Goal: Information Seeking & Learning: Check status

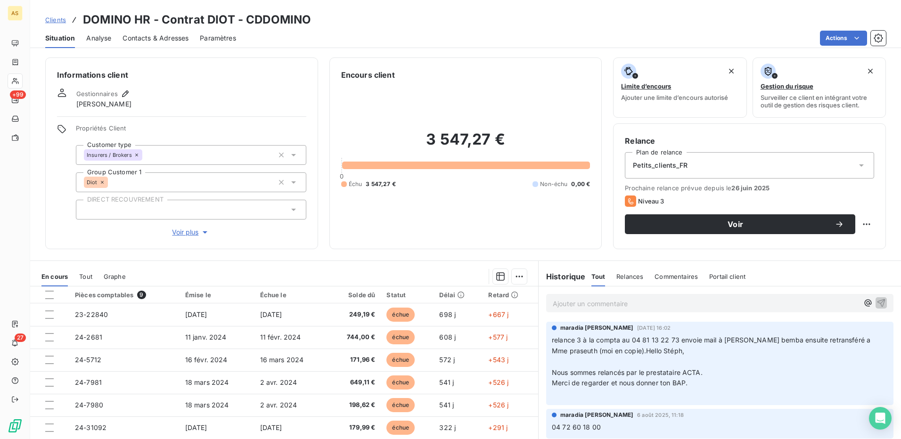
scroll to position [57, 0]
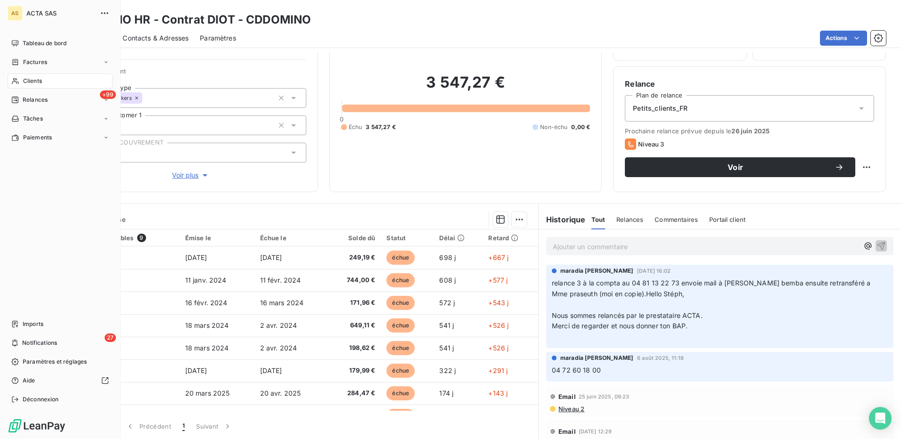
click at [35, 81] on span "Clients" at bounding box center [32, 81] width 19 height 8
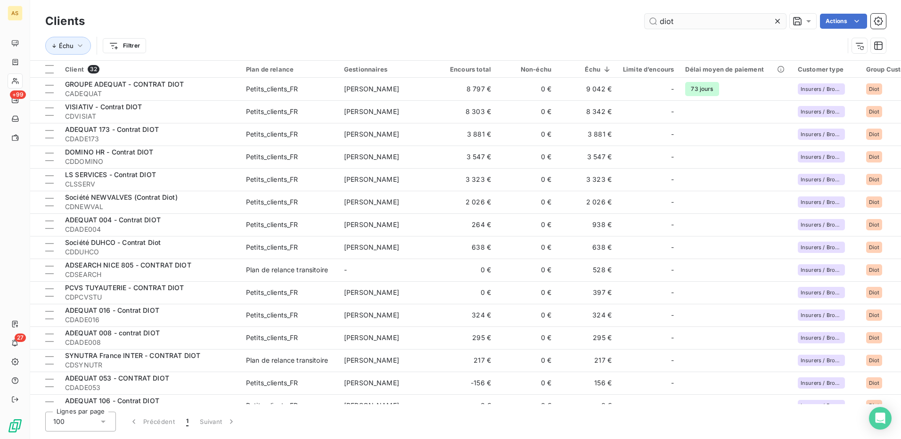
drag, startPoint x: 683, startPoint y: 24, endPoint x: 649, endPoint y: 22, distance: 33.5
click at [650, 22] on input "diot" at bounding box center [714, 21] width 141 height 15
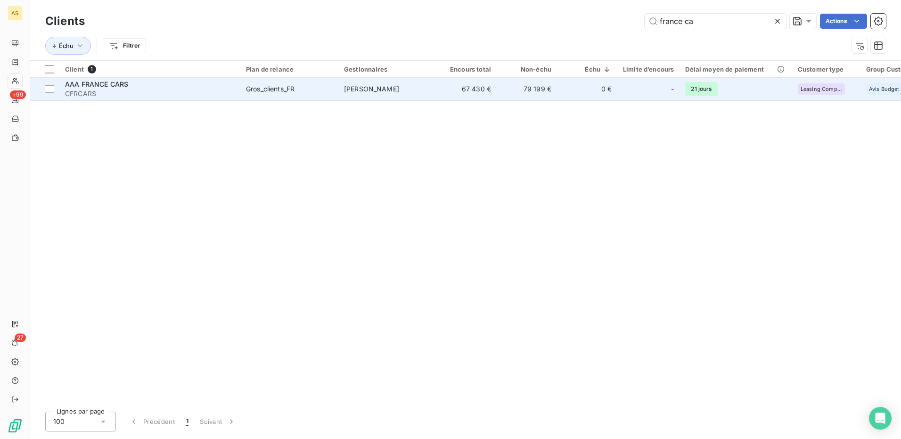
type input "france ca"
click at [397, 89] on span "[PERSON_NAME]" at bounding box center [371, 89] width 55 height 8
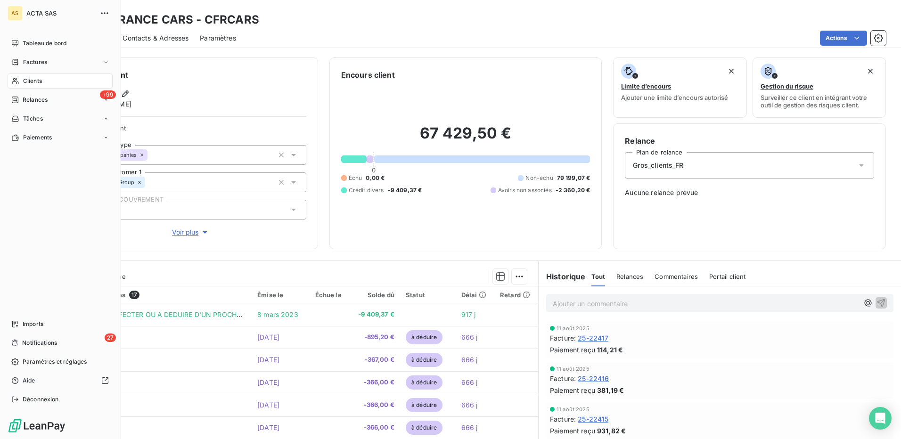
click at [29, 81] on span "Clients" at bounding box center [32, 81] width 19 height 8
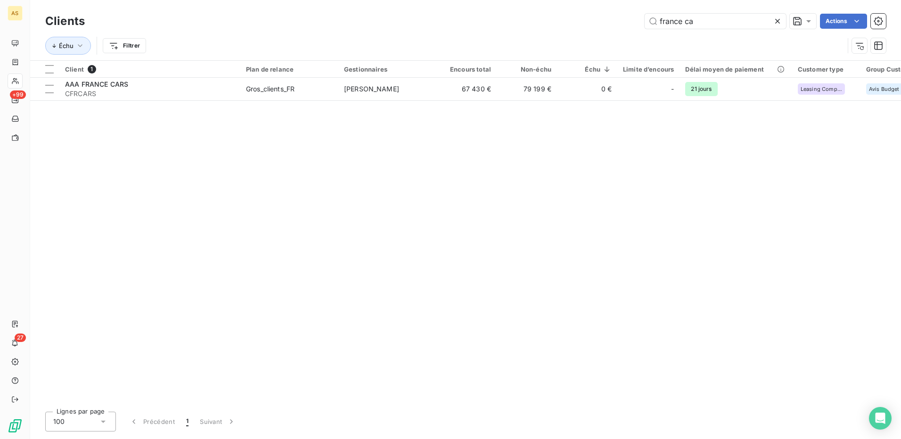
drag, startPoint x: 698, startPoint y: 20, endPoint x: 635, endPoint y: 19, distance: 63.6
click at [635, 19] on div "france ca Actions" at bounding box center [491, 21] width 790 height 15
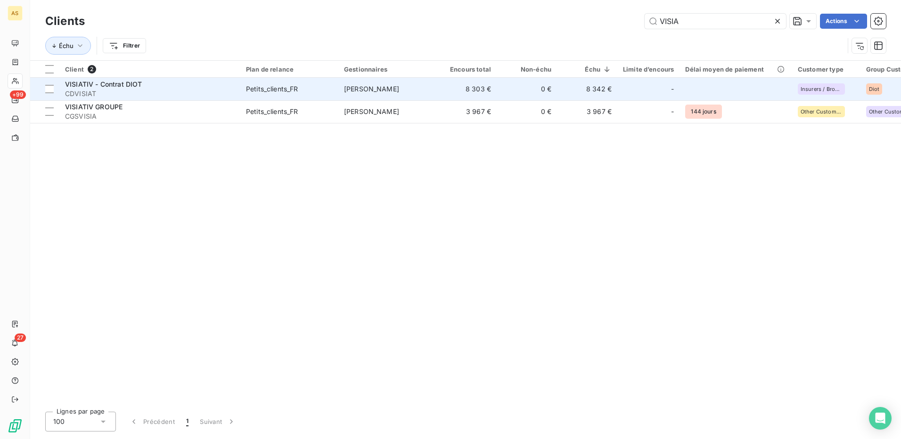
type input "VISIA"
click at [245, 90] on td "Petits_clients_FR" at bounding box center [289, 89] width 98 height 23
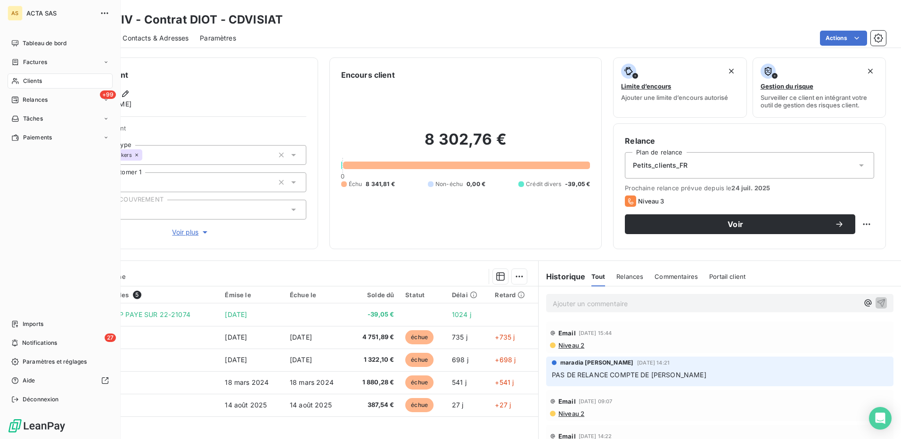
click at [39, 82] on span "Clients" at bounding box center [32, 81] width 19 height 8
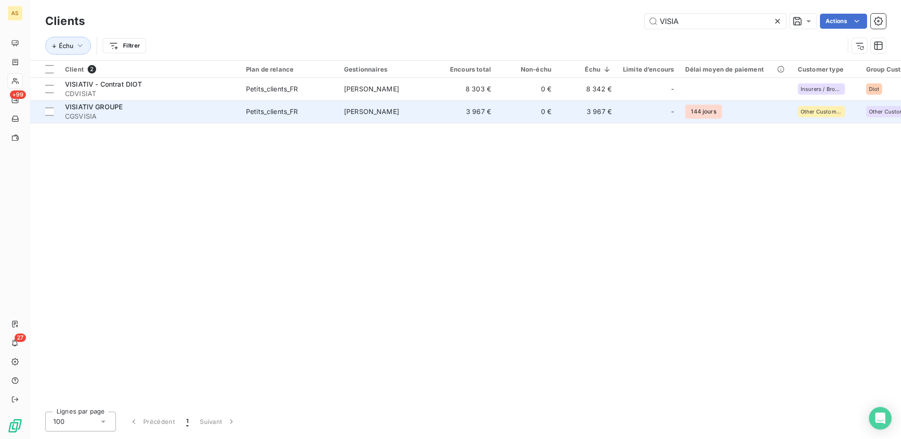
click at [441, 109] on td "3 967 €" at bounding box center [466, 111] width 60 height 23
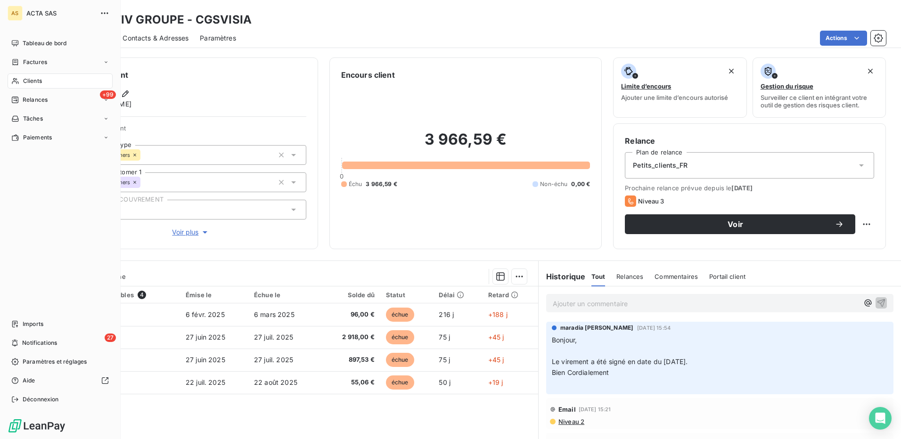
click at [35, 82] on span "Clients" at bounding box center [32, 81] width 19 height 8
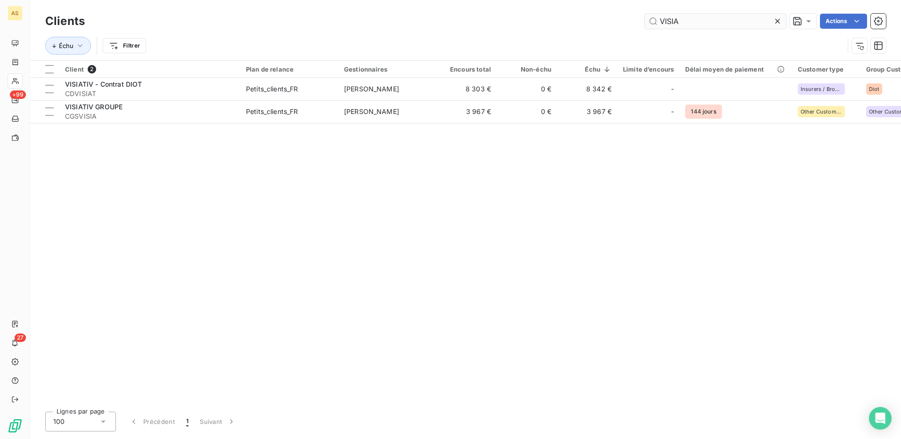
drag, startPoint x: 686, startPoint y: 23, endPoint x: 646, endPoint y: 24, distance: 40.1
click at [649, 24] on input "VISIA" at bounding box center [714, 21] width 141 height 15
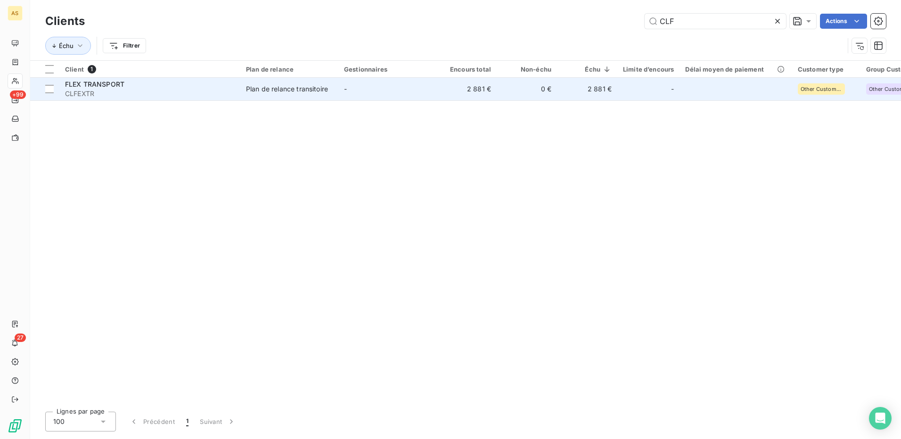
type input "CLF"
click at [317, 88] on div "Plan de relance transitoire" at bounding box center [287, 88] width 82 height 9
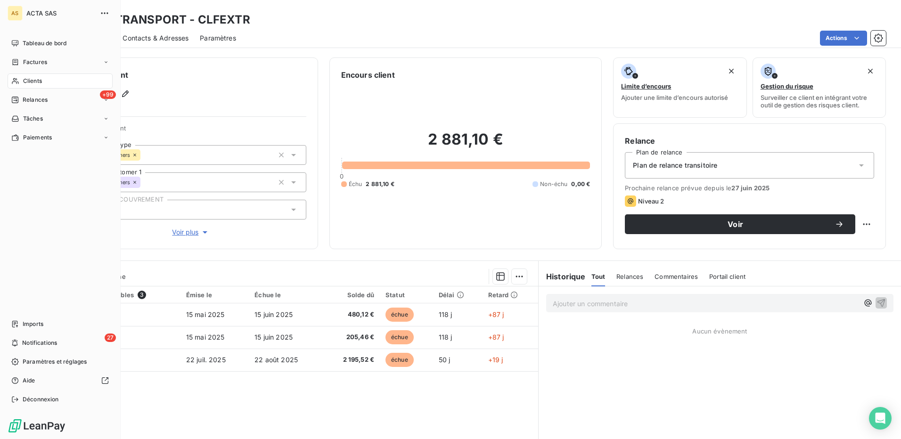
click at [32, 80] on span "Clients" at bounding box center [32, 81] width 19 height 8
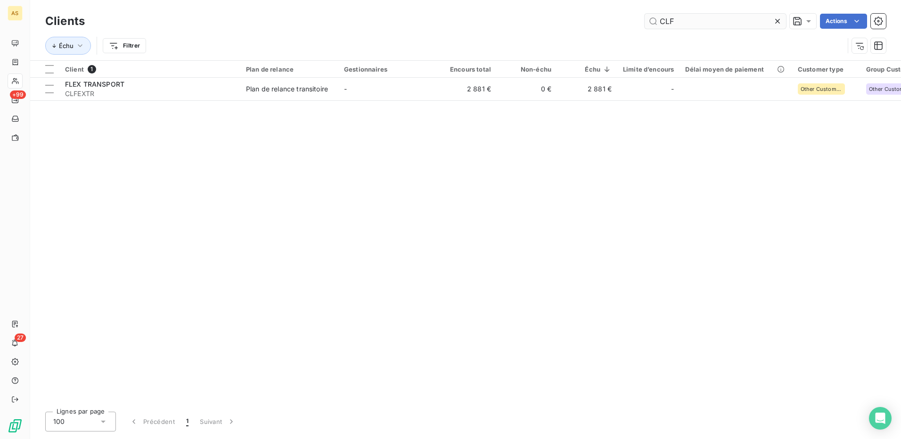
drag, startPoint x: 680, startPoint y: 22, endPoint x: 655, endPoint y: 22, distance: 25.0
click at [659, 22] on input "CLF" at bounding box center [714, 21] width 141 height 15
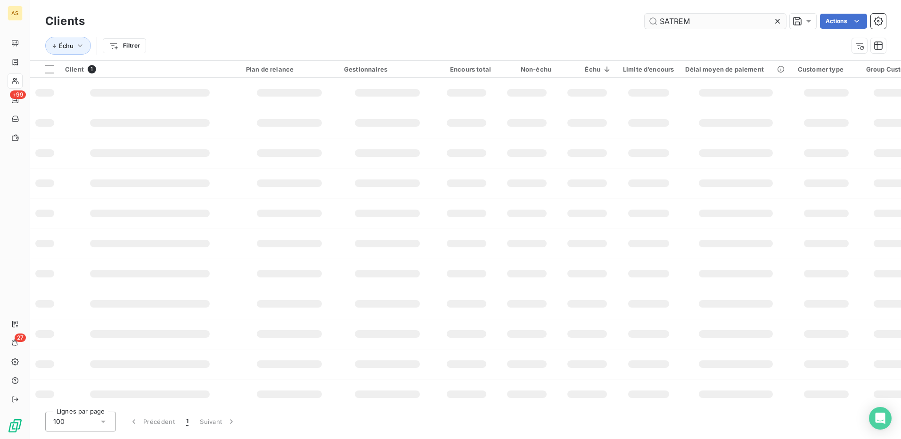
type input "SATREM"
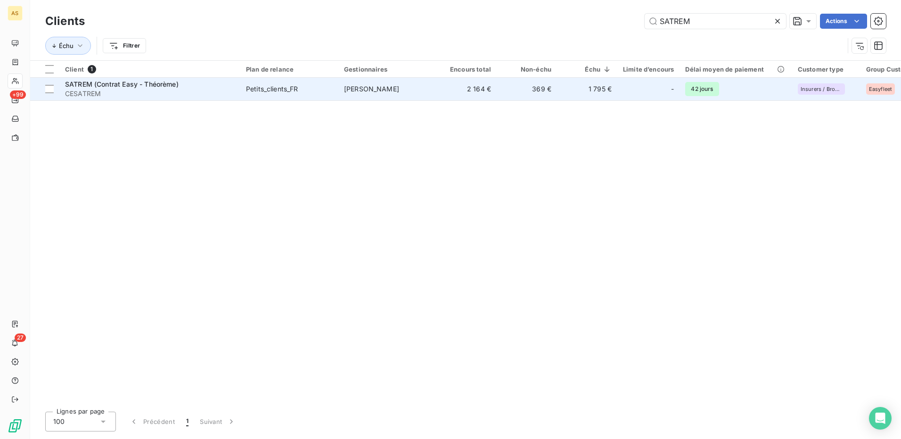
click at [277, 89] on div "Petits_clients_FR" at bounding box center [272, 88] width 52 height 9
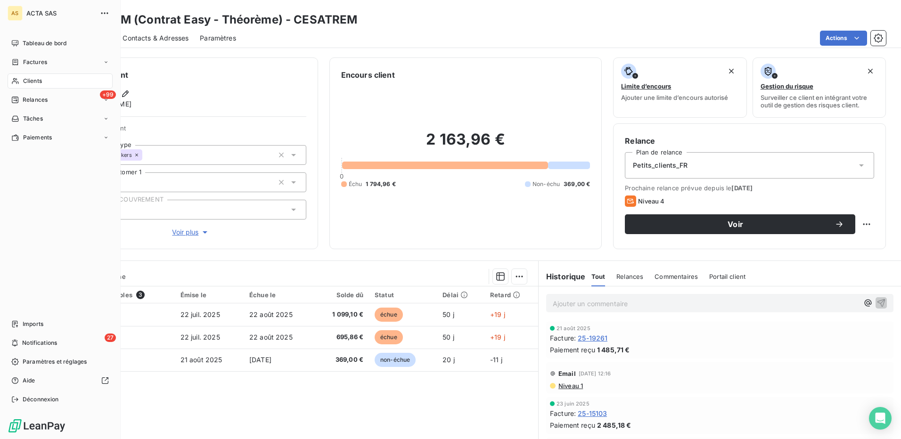
click at [26, 82] on span "Clients" at bounding box center [32, 81] width 19 height 8
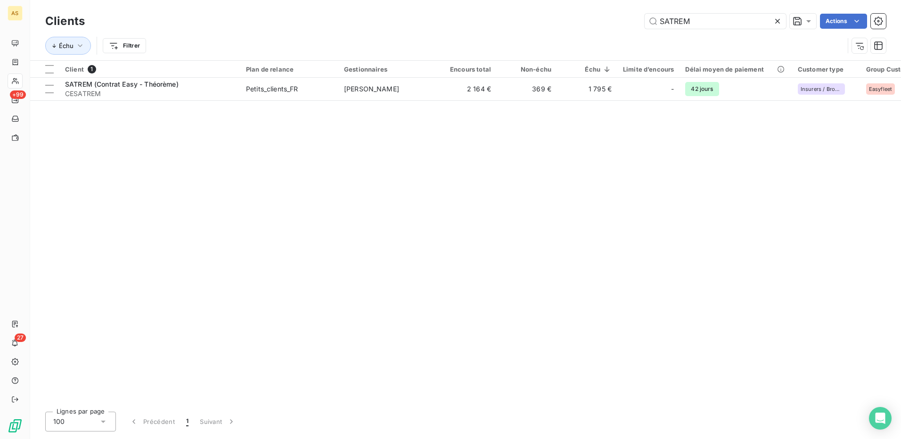
drag, startPoint x: 685, startPoint y: 21, endPoint x: 627, endPoint y: 17, distance: 58.5
click at [630, 17] on div "SATREM Actions" at bounding box center [491, 21] width 790 height 15
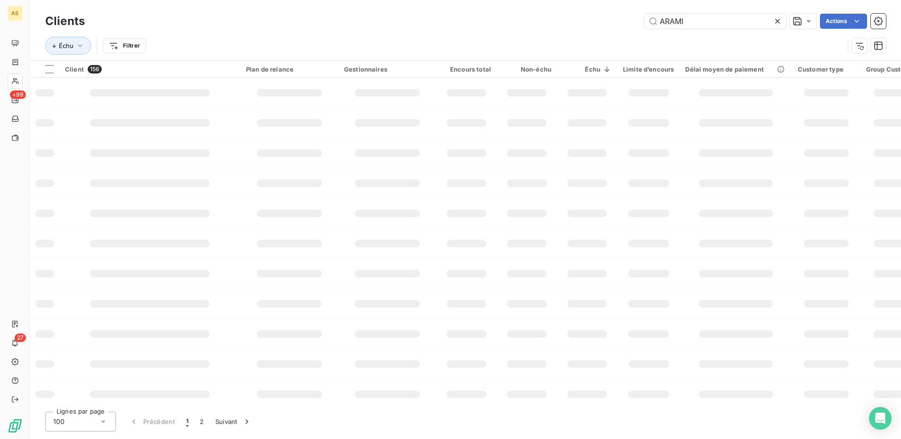
type input "ARAMI"
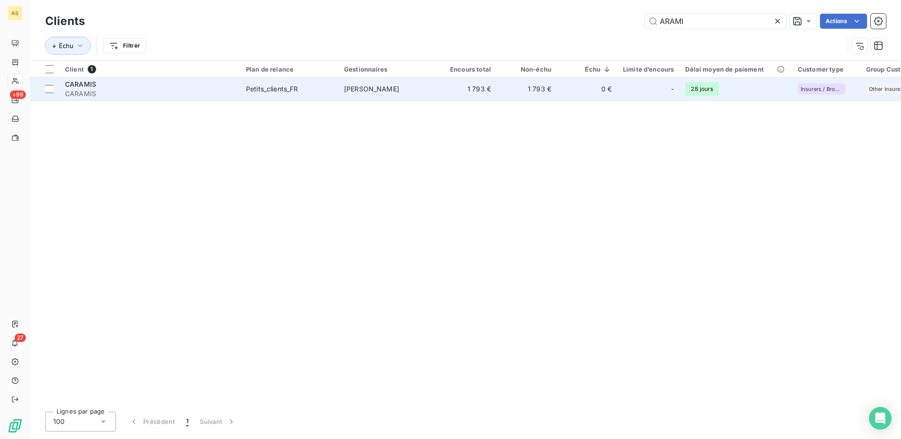
click at [271, 91] on div "Petits_clients_FR" at bounding box center [272, 88] width 52 height 9
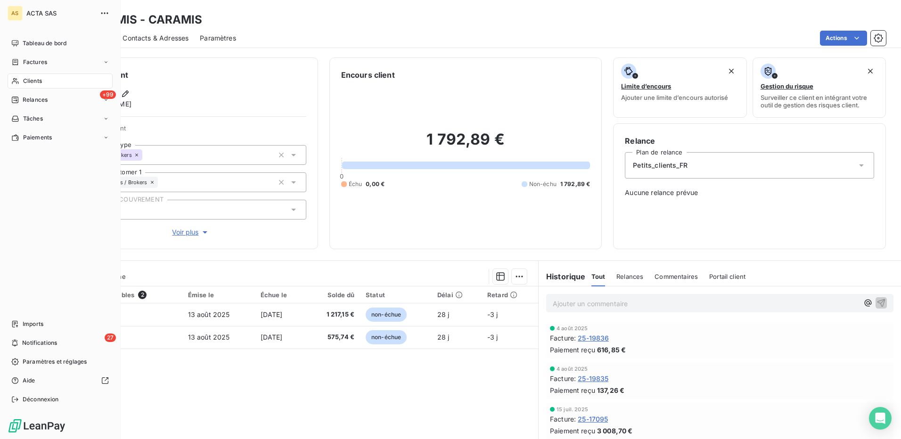
click at [32, 84] on span "Clients" at bounding box center [32, 81] width 19 height 8
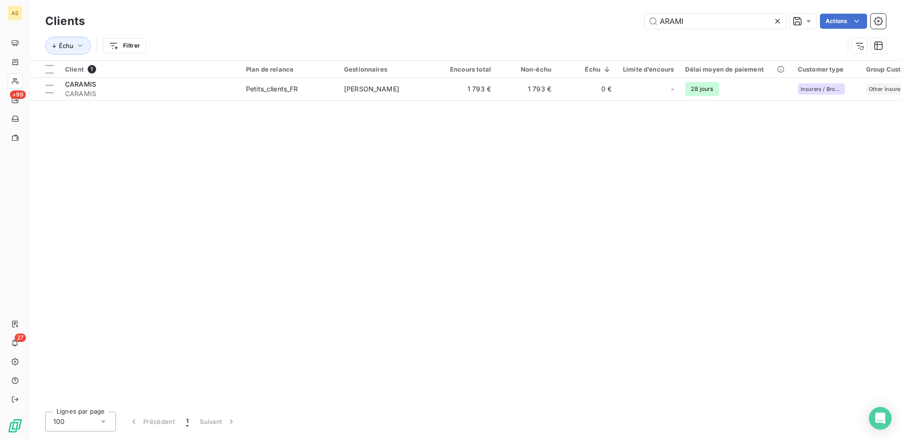
drag, startPoint x: 685, startPoint y: 19, endPoint x: 613, endPoint y: 24, distance: 72.7
click at [621, 24] on div "ARAMI Actions" at bounding box center [491, 21] width 790 height 15
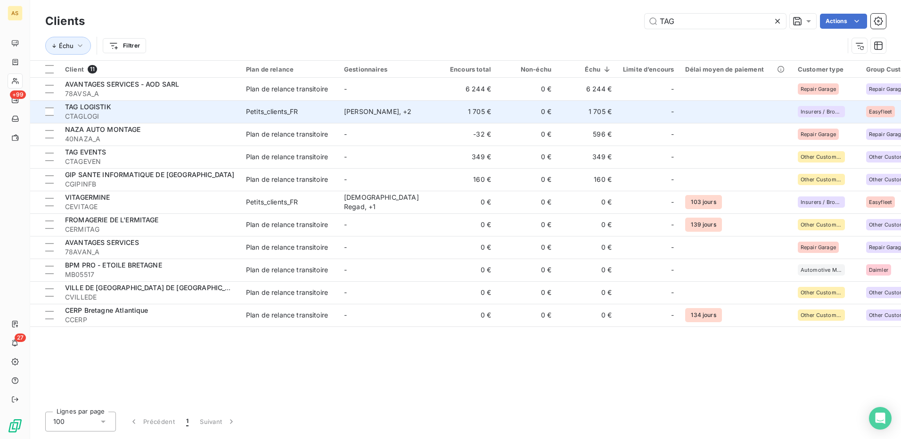
type input "TAG"
click at [267, 111] on div "Petits_clients_FR" at bounding box center [272, 111] width 52 height 9
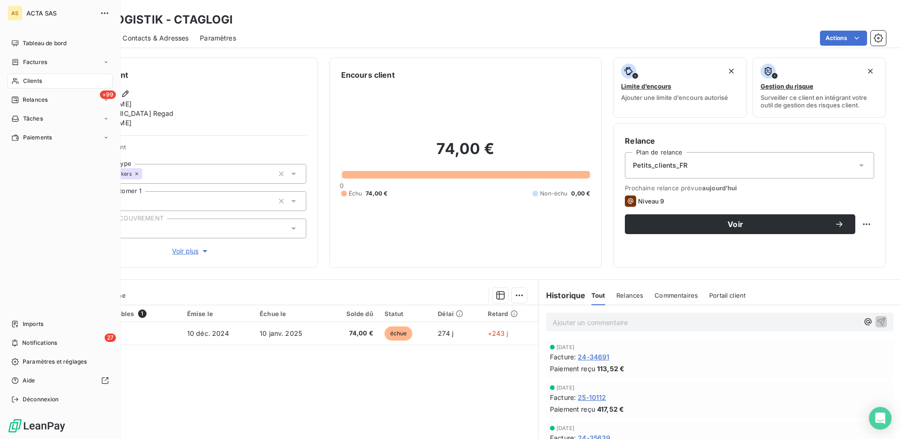
click at [35, 79] on span "Clients" at bounding box center [32, 81] width 19 height 8
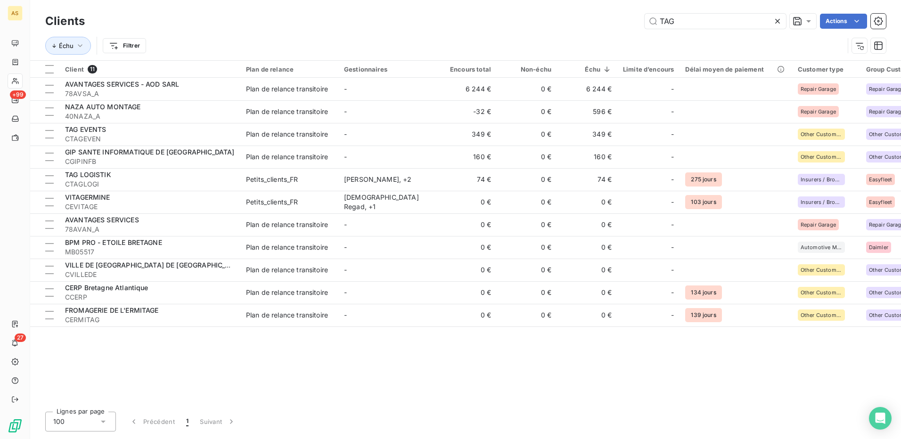
drag, startPoint x: 683, startPoint y: 20, endPoint x: 643, endPoint y: 19, distance: 40.1
click at [643, 19] on div "TAG Actions" at bounding box center [491, 21] width 790 height 15
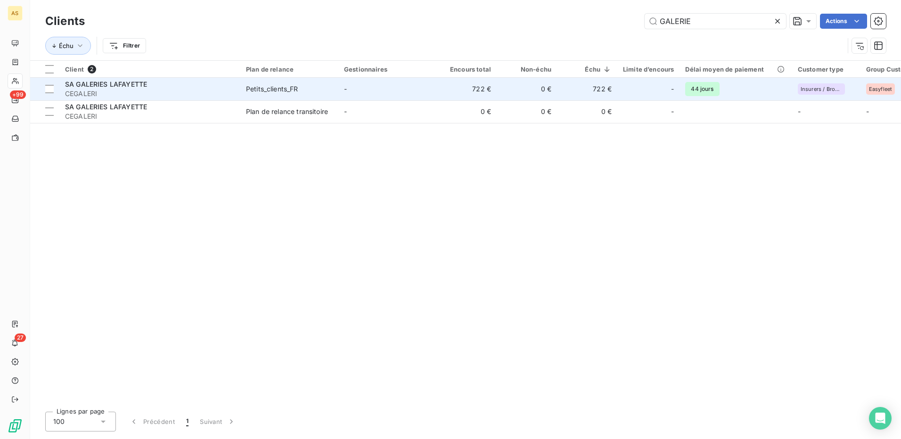
type input "GALERIE"
click at [335, 84] on td "Petits_clients_FR" at bounding box center [289, 89] width 98 height 23
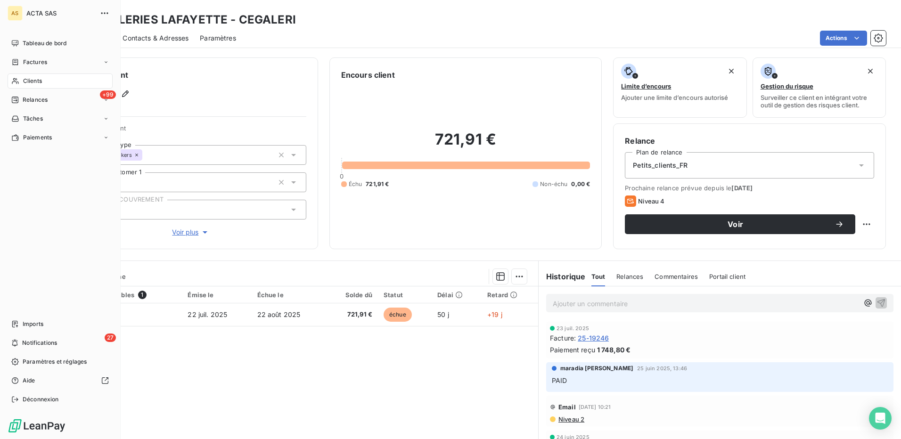
click at [32, 79] on span "Clients" at bounding box center [32, 81] width 19 height 8
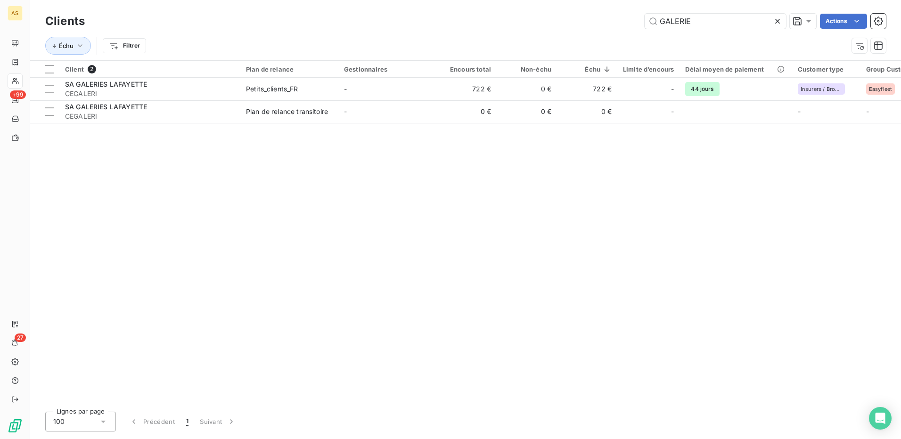
drag, startPoint x: 696, startPoint y: 25, endPoint x: 635, endPoint y: 16, distance: 61.9
click at [636, 16] on div "GALERIE Actions" at bounding box center [491, 21] width 790 height 15
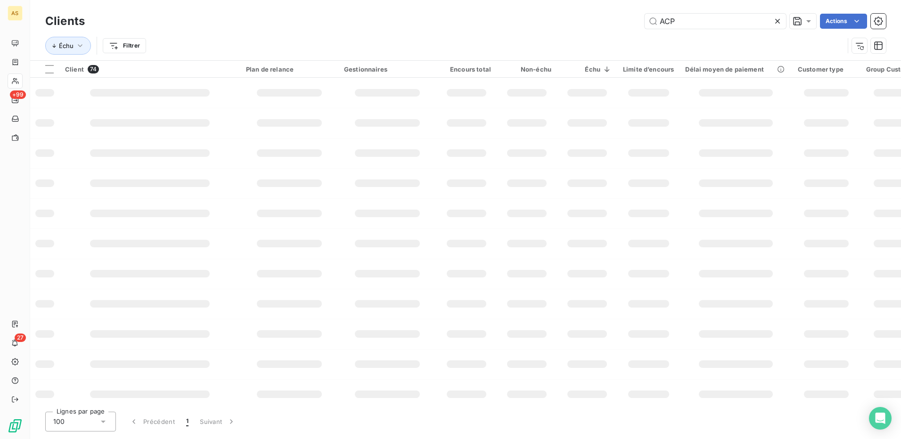
type input "ACP"
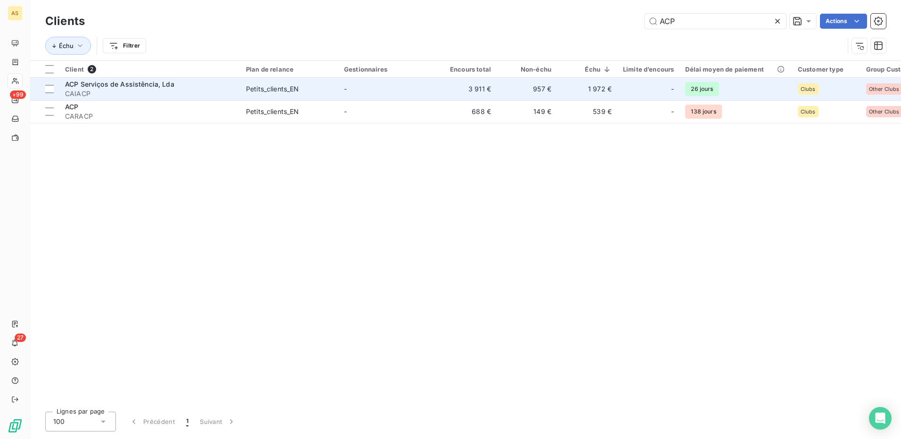
click at [275, 91] on div "Petits_clients_EN" at bounding box center [272, 88] width 53 height 9
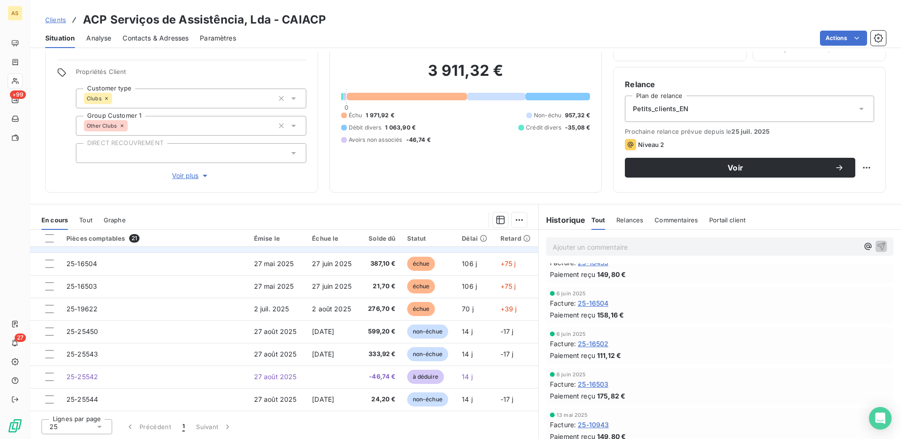
scroll to position [57, 0]
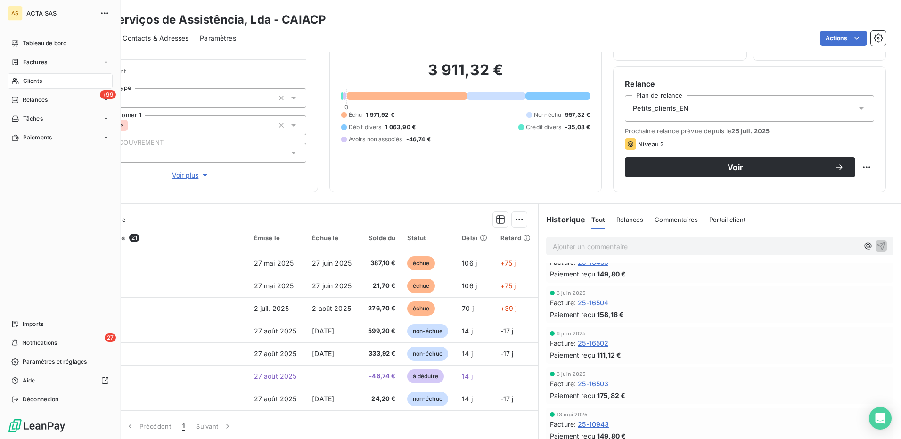
click at [42, 81] on span "Clients" at bounding box center [32, 81] width 19 height 8
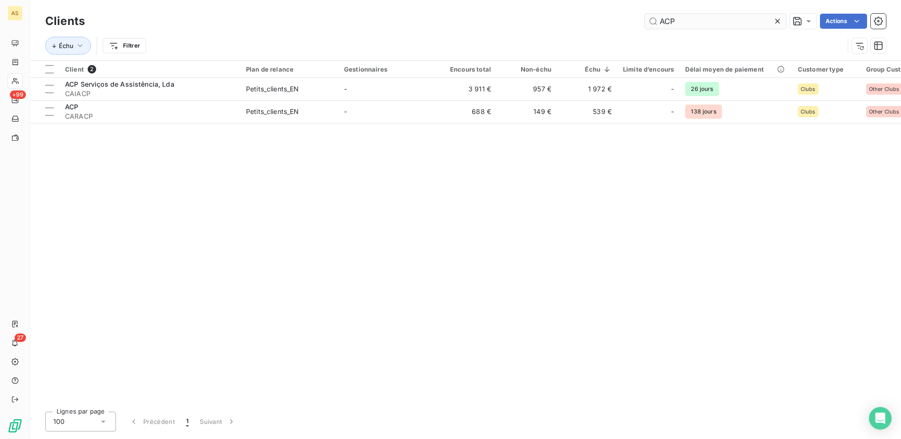
drag, startPoint x: 691, startPoint y: 15, endPoint x: 644, endPoint y: 19, distance: 46.8
click at [647, 19] on input "ACP" at bounding box center [714, 21] width 141 height 15
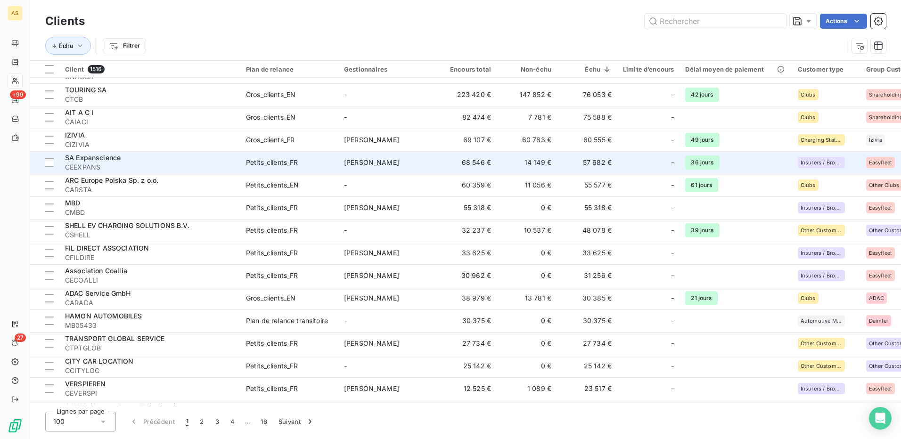
scroll to position [471, 0]
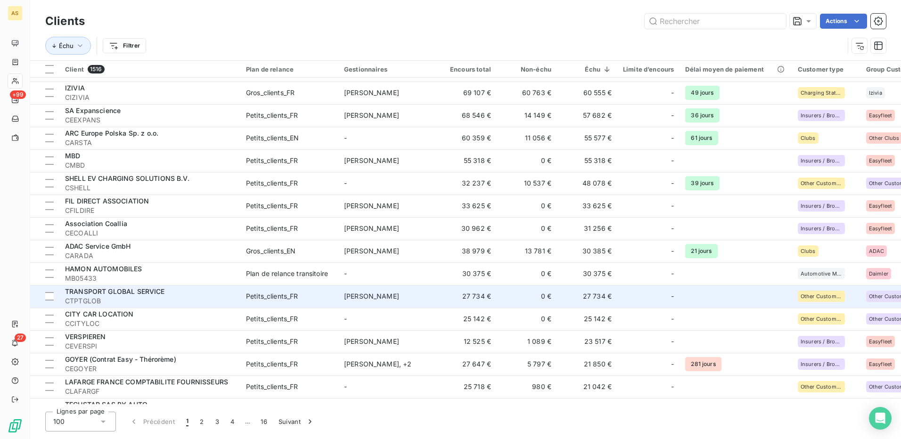
click at [540, 301] on td "0 €" at bounding box center [527, 296] width 60 height 23
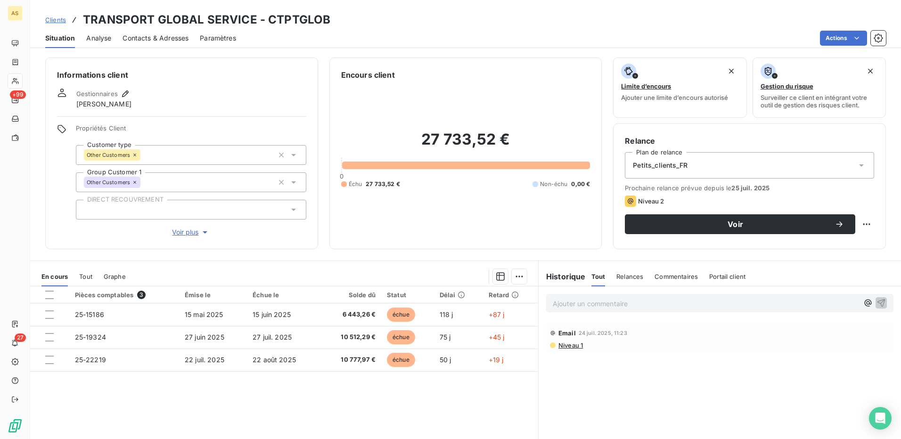
click at [581, 305] on p "Ajouter un commentaire ﻿" at bounding box center [706, 304] width 306 height 12
click at [625, 305] on p "COURRIER LR+AR" at bounding box center [706, 303] width 306 height 11
click at [877, 301] on icon "button" at bounding box center [881, 303] width 8 height 8
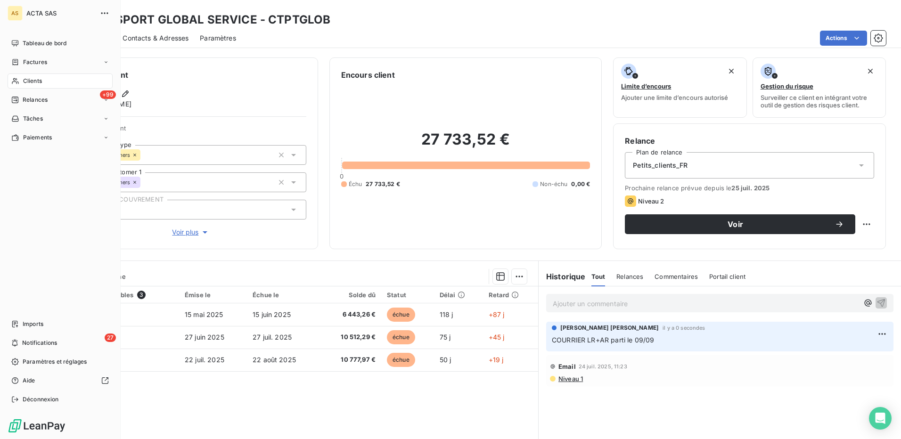
click at [33, 82] on span "Clients" at bounding box center [32, 81] width 19 height 8
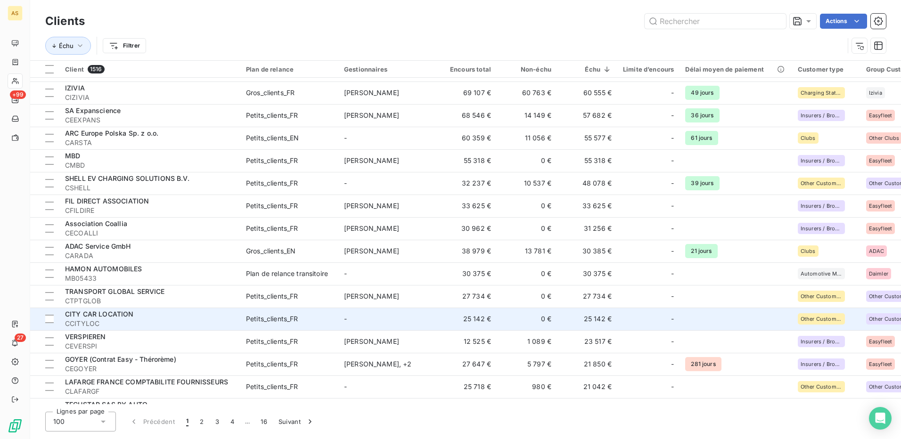
scroll to position [518, 0]
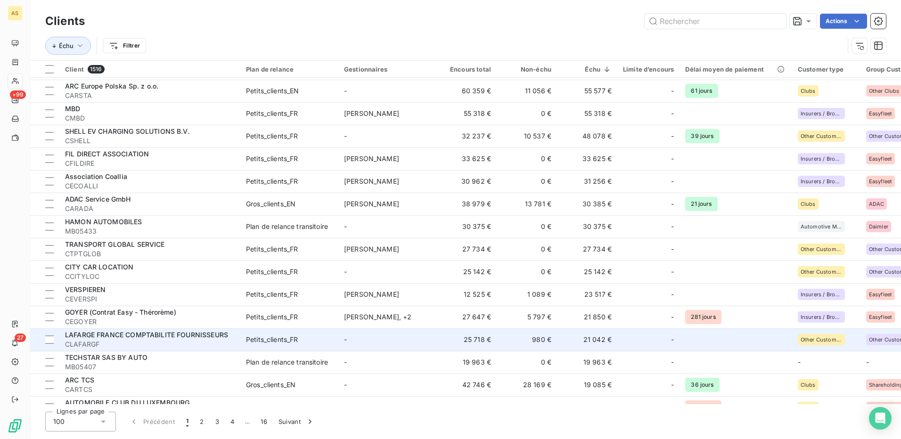
click at [323, 333] on td "Petits_clients_FR" at bounding box center [289, 339] width 98 height 23
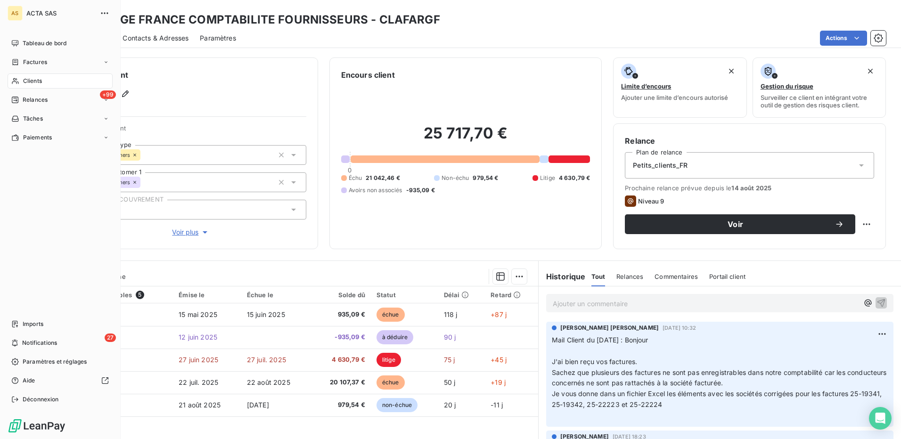
click at [34, 80] on span "Clients" at bounding box center [32, 81] width 19 height 8
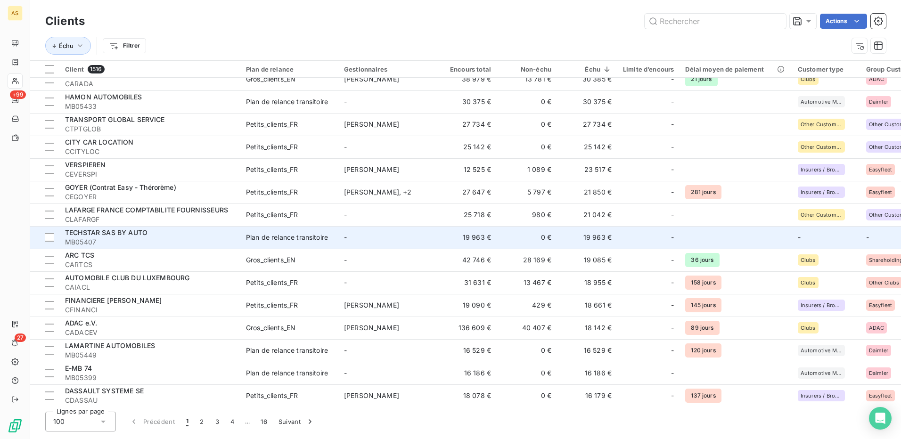
scroll to position [660, 0]
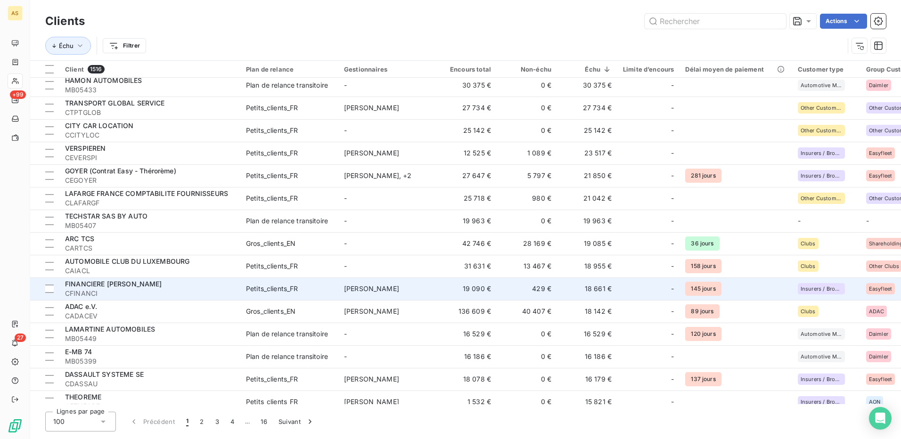
click at [323, 285] on span "Petits_clients_FR" at bounding box center [289, 288] width 87 height 9
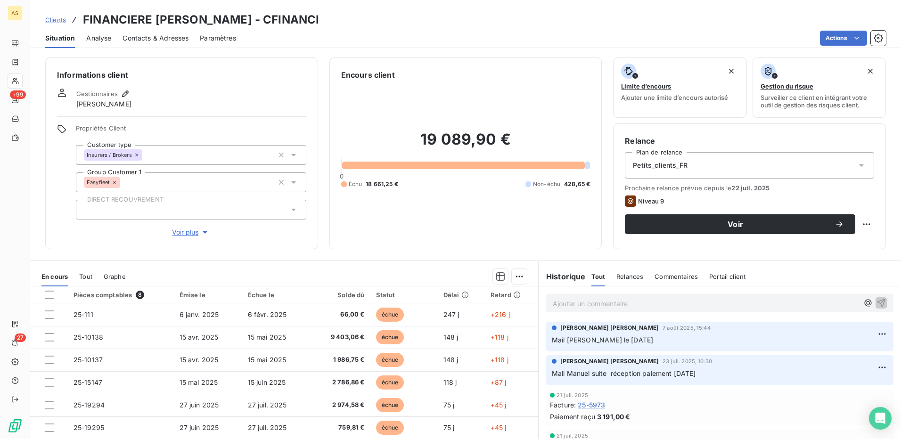
click at [583, 303] on p "Ajouter un commentaire ﻿" at bounding box center [706, 304] width 306 height 12
click at [877, 301] on icon "button" at bounding box center [881, 303] width 8 height 8
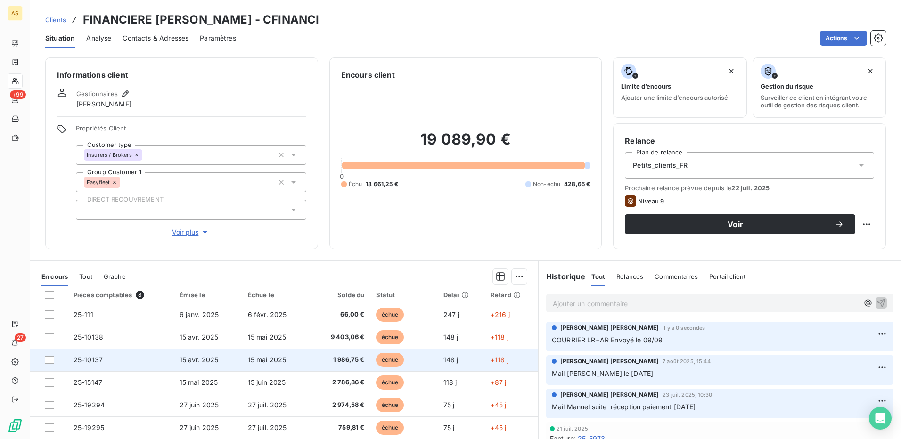
scroll to position [17, 0]
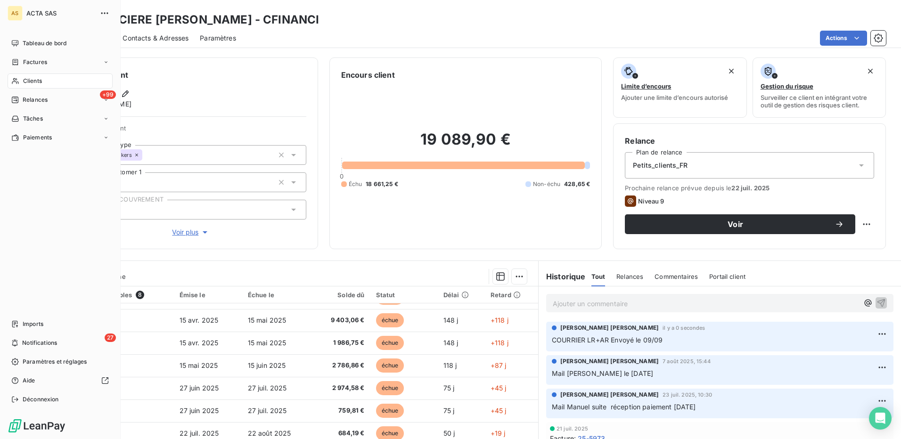
click at [36, 80] on span "Clients" at bounding box center [32, 81] width 19 height 8
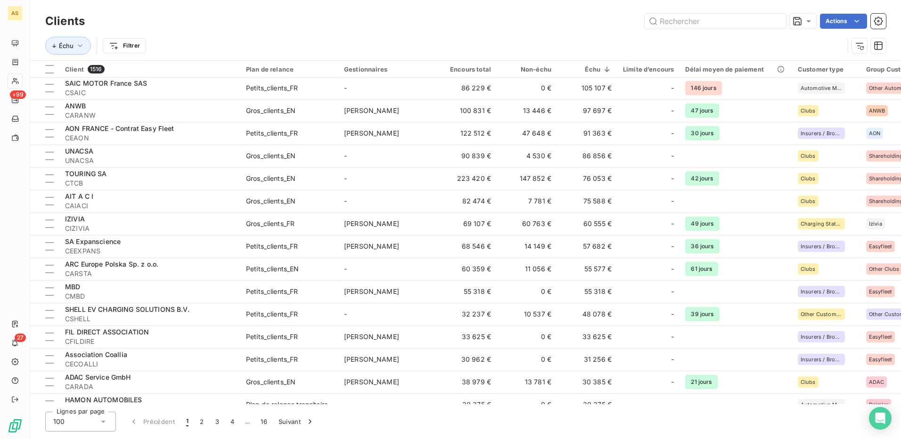
scroll to position [330, 0]
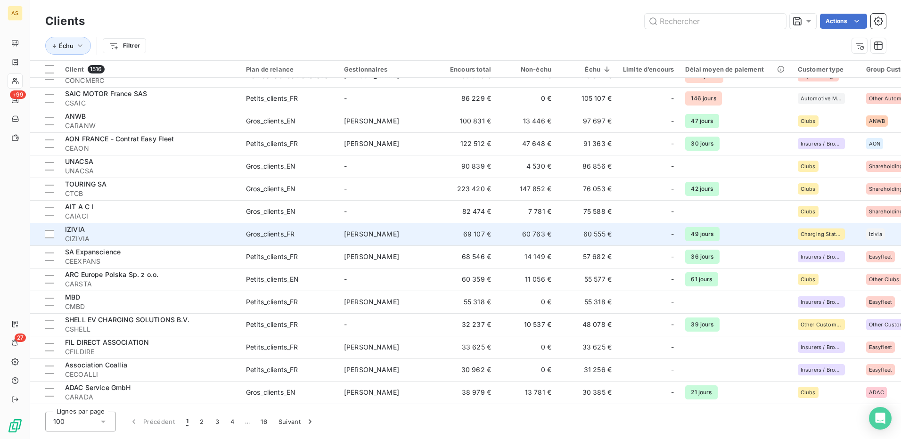
click at [267, 236] on div "Gros_clients_FR" at bounding box center [270, 233] width 49 height 9
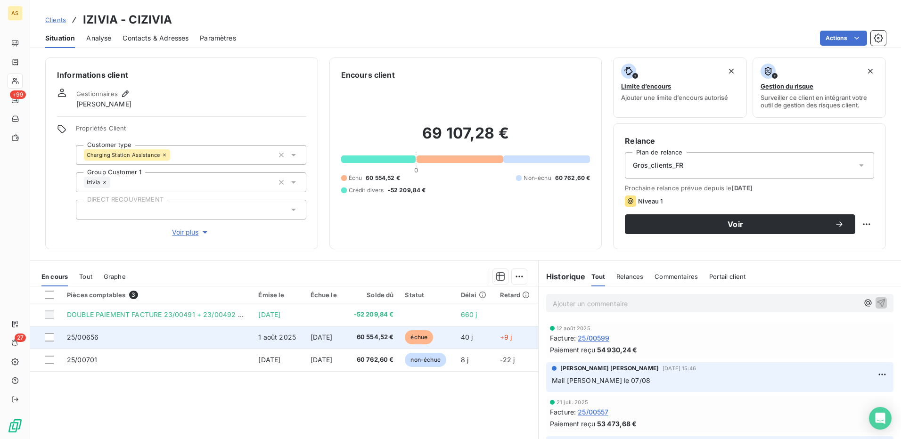
click at [285, 340] on span "1 août 2025" at bounding box center [277, 337] width 38 height 8
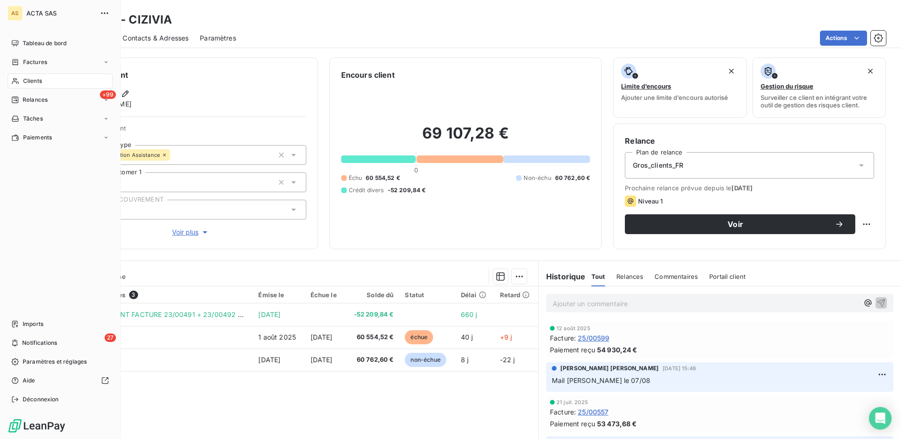
click at [21, 73] on nav "Tableau de bord Factures Clients +99 Relances Tâches Paiements" at bounding box center [60, 90] width 105 height 109
click at [28, 80] on span "Clients" at bounding box center [32, 81] width 19 height 8
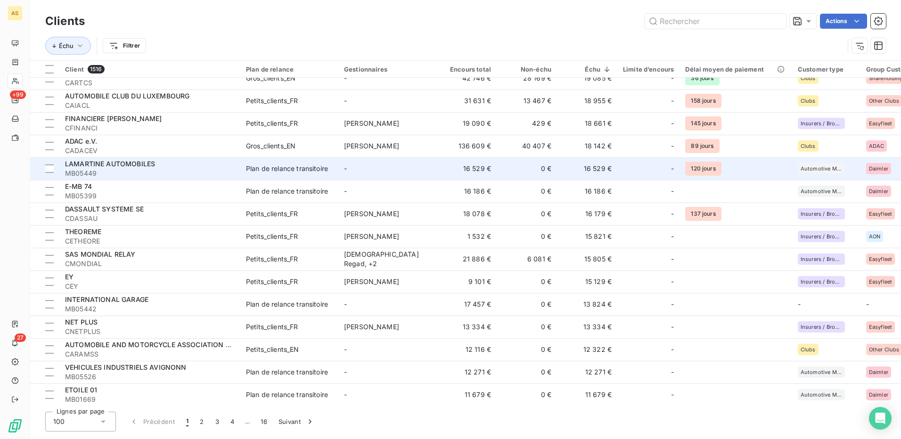
scroll to position [848, 0]
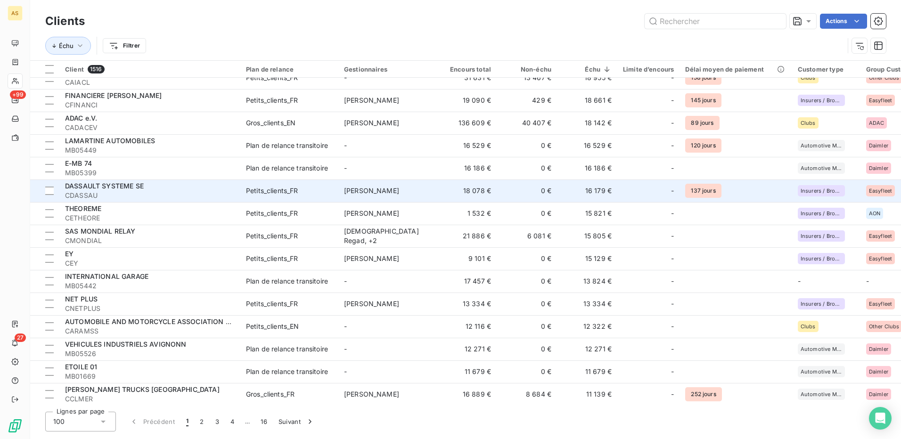
click at [277, 198] on td "Petits_clients_FR" at bounding box center [289, 190] width 98 height 23
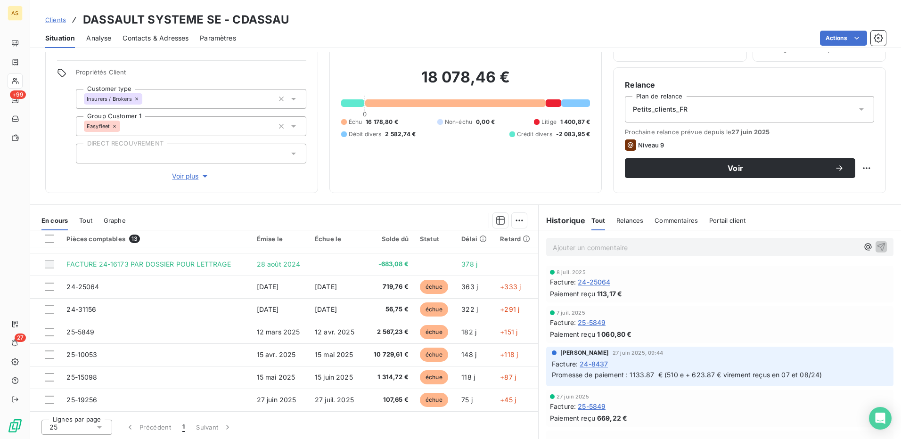
scroll to position [57, 0]
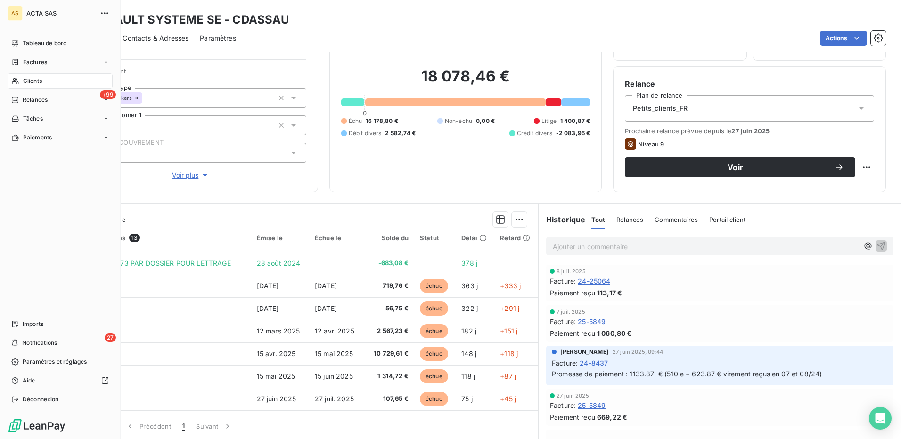
click at [28, 79] on span "Clients" at bounding box center [32, 81] width 19 height 8
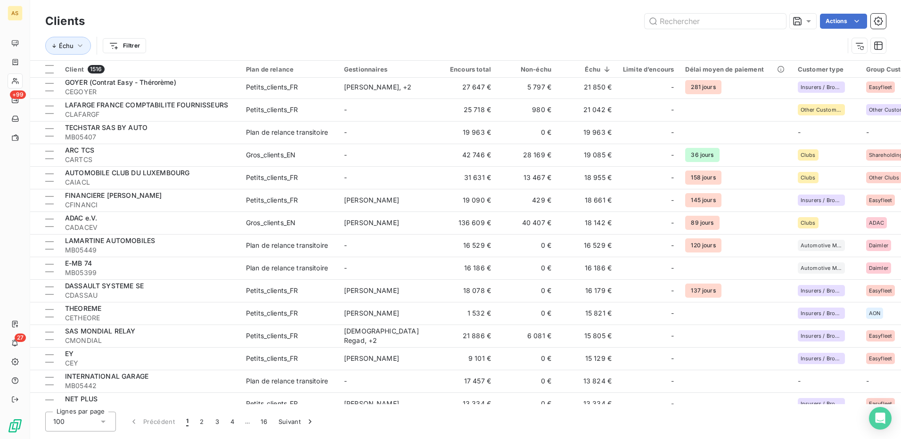
scroll to position [754, 0]
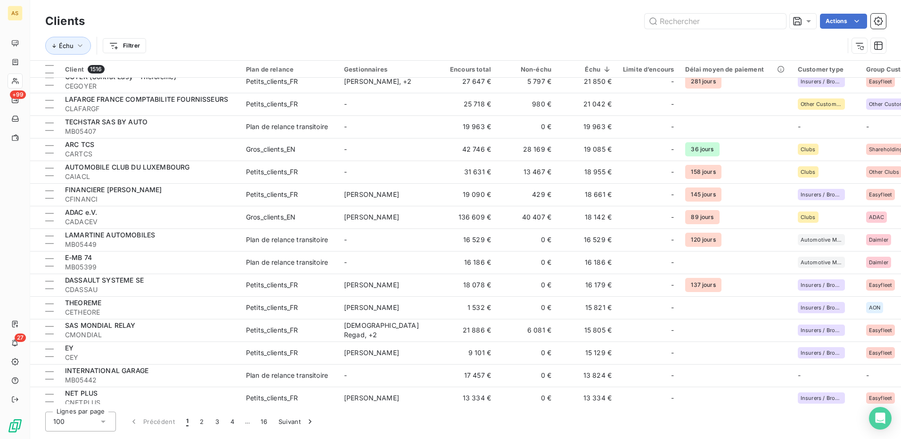
click at [170, 323] on div "SAS MONDIAL RELAY" at bounding box center [150, 325] width 170 height 9
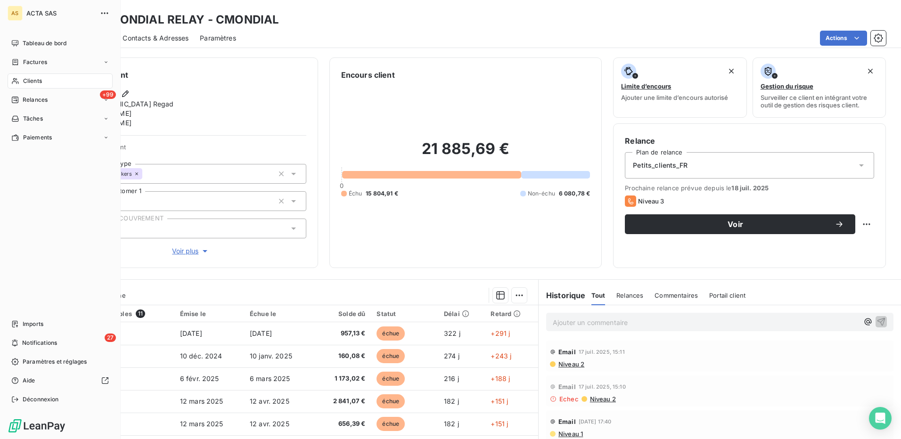
click at [35, 76] on div "Clients" at bounding box center [60, 80] width 105 height 15
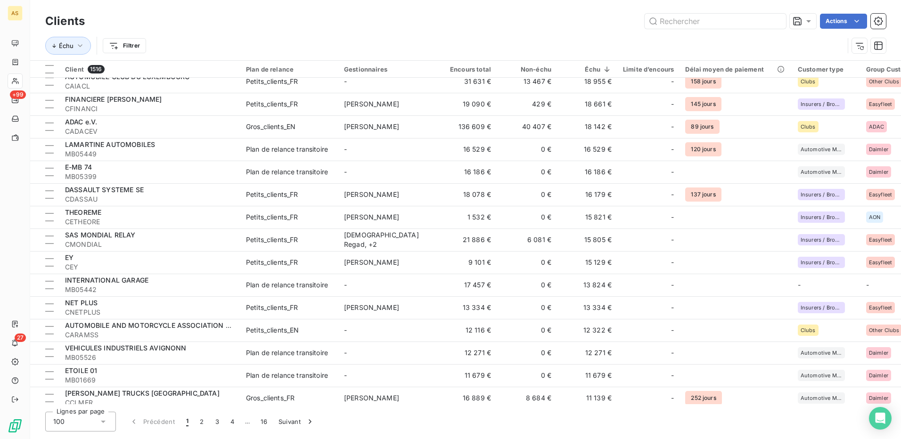
scroll to position [895, 0]
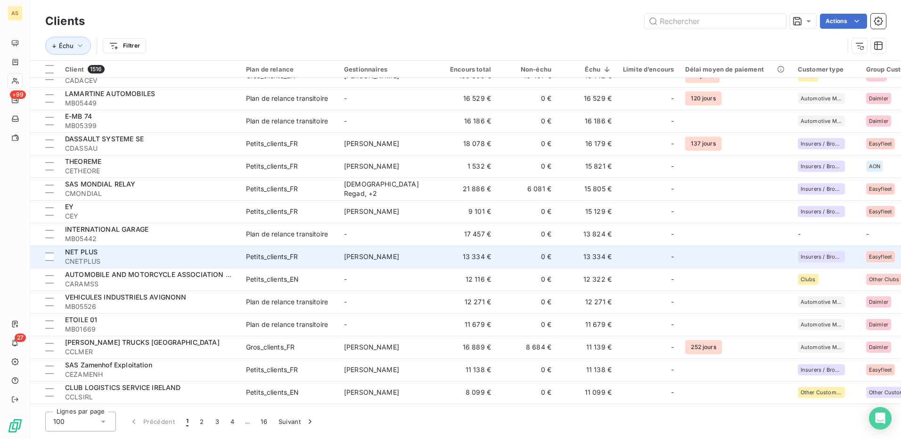
click at [183, 254] on div "NET PLUS" at bounding box center [150, 251] width 170 height 9
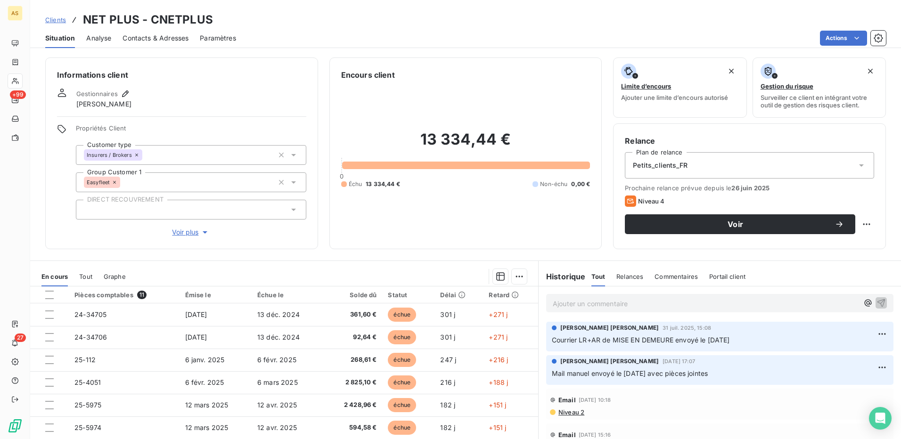
click at [576, 305] on p "Ajouter un commentaire ﻿" at bounding box center [706, 304] width 306 height 12
click at [567, 302] on span "MAIL DU CLIENT" at bounding box center [580, 303] width 54 height 8
click at [576, 304] on span "MAIL DU CLIENT" at bounding box center [580, 303] width 54 height 8
click at [548, 303] on div "MAIL DU CLIENT" at bounding box center [719, 302] width 347 height 17
click at [553, 303] on span "MAIL DU CLIENT" at bounding box center [580, 303] width 54 height 8
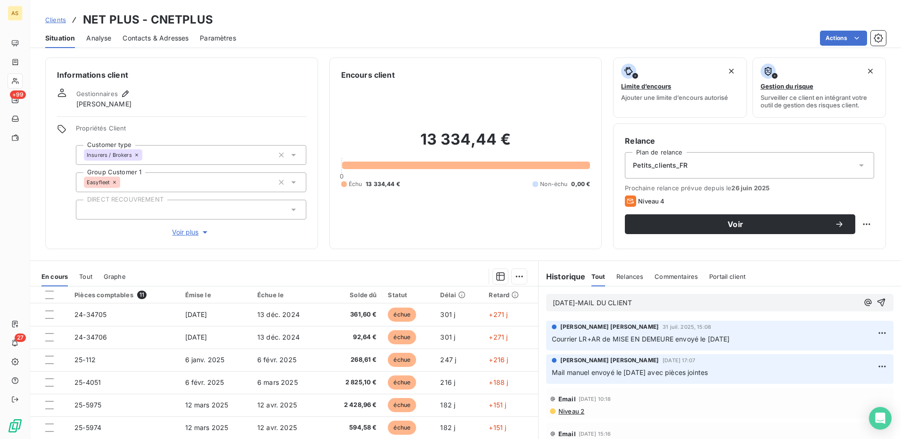
click at [667, 303] on p "[DATE]-MAIL DU CLIENT" at bounding box center [706, 303] width 306 height 11
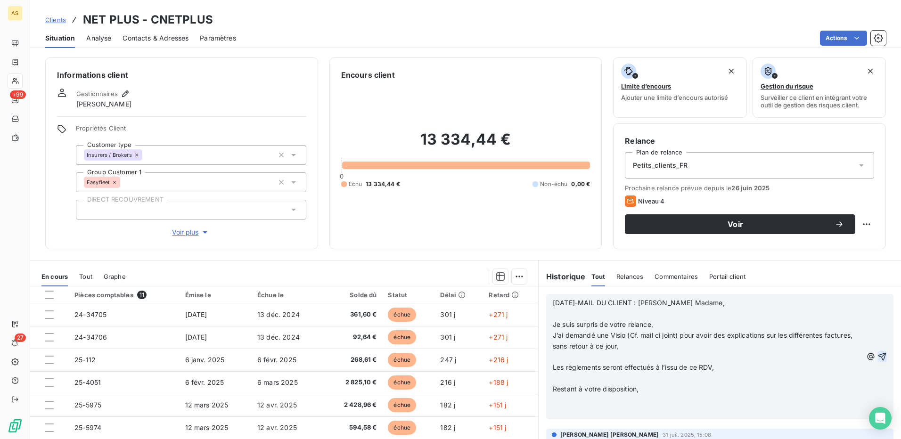
click at [878, 355] on icon "button" at bounding box center [882, 356] width 8 height 8
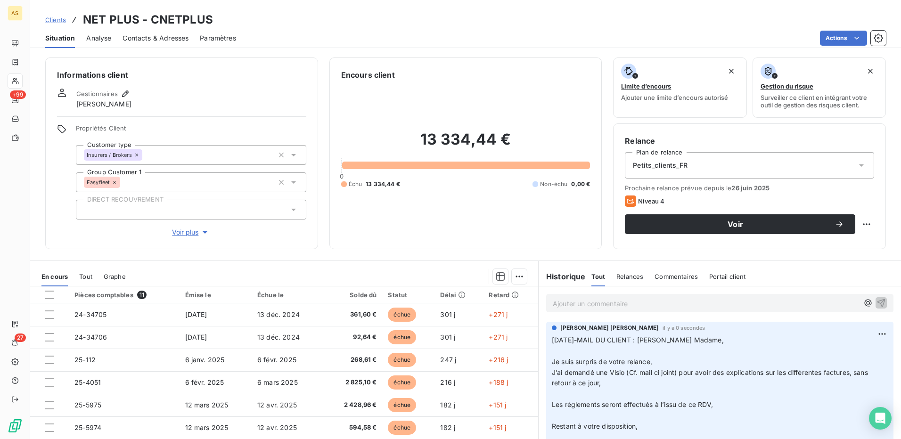
click at [574, 301] on p "Ajouter un commentaire ﻿" at bounding box center [706, 304] width 306 height 12
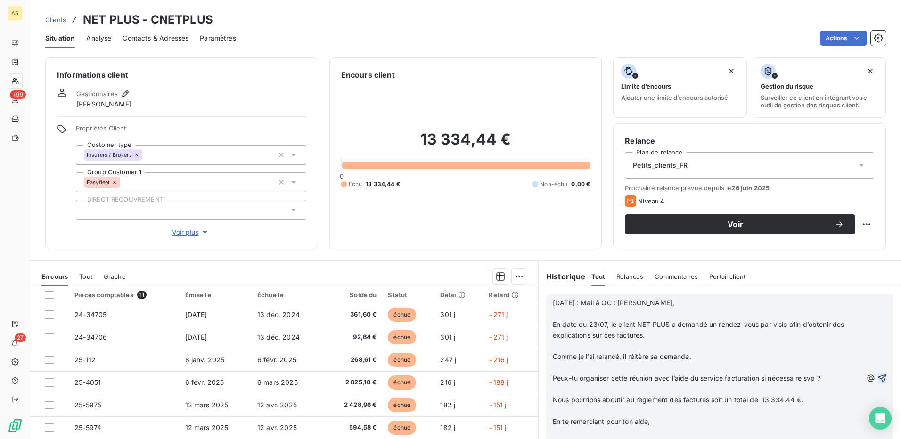
click at [878, 378] on icon "button" at bounding box center [882, 378] width 8 height 8
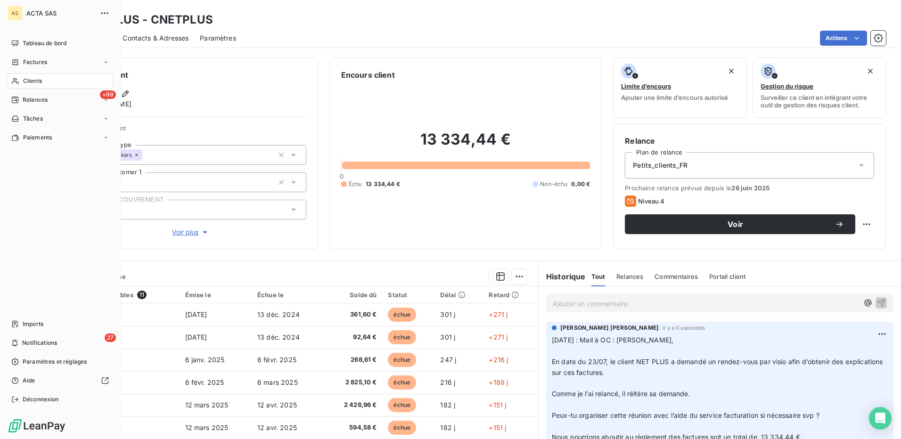
click at [32, 81] on span "Clients" at bounding box center [32, 81] width 19 height 8
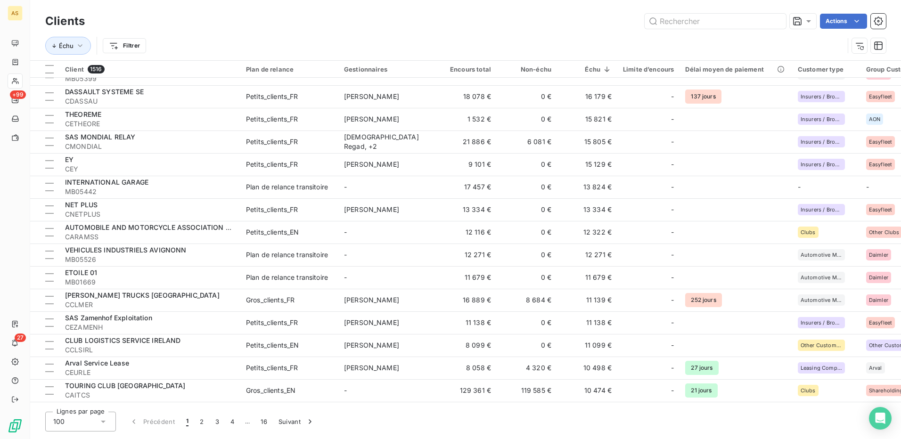
scroll to position [989, 0]
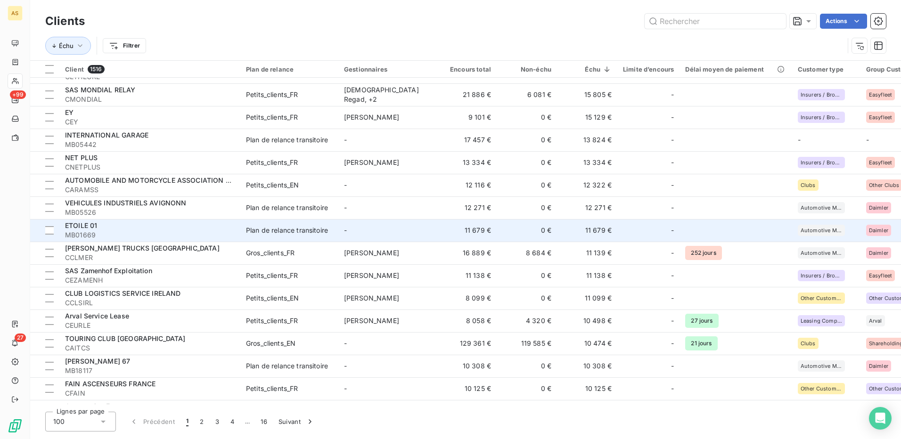
click at [373, 230] on td "-" at bounding box center [387, 230] width 98 height 23
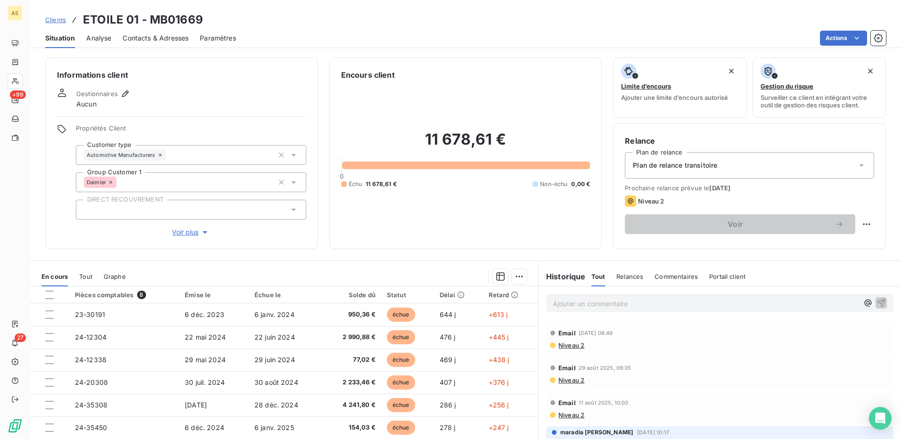
click at [145, 40] on span "Contacts & Adresses" at bounding box center [155, 37] width 66 height 9
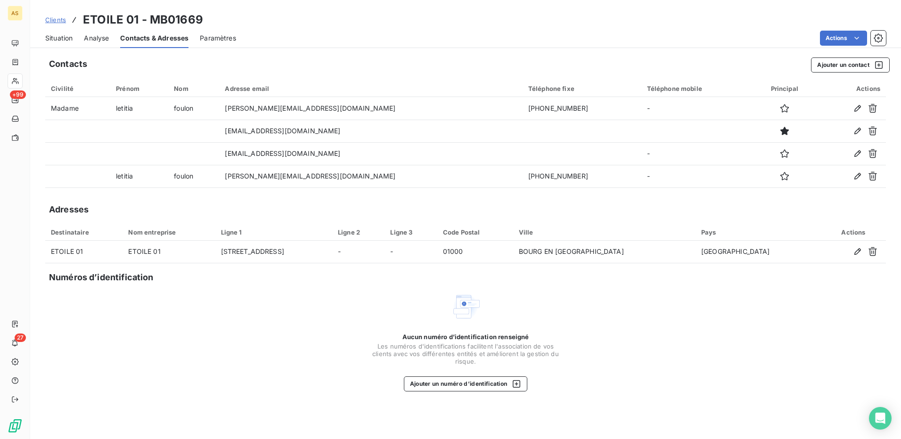
click at [59, 35] on span "Situation" at bounding box center [58, 37] width 27 height 9
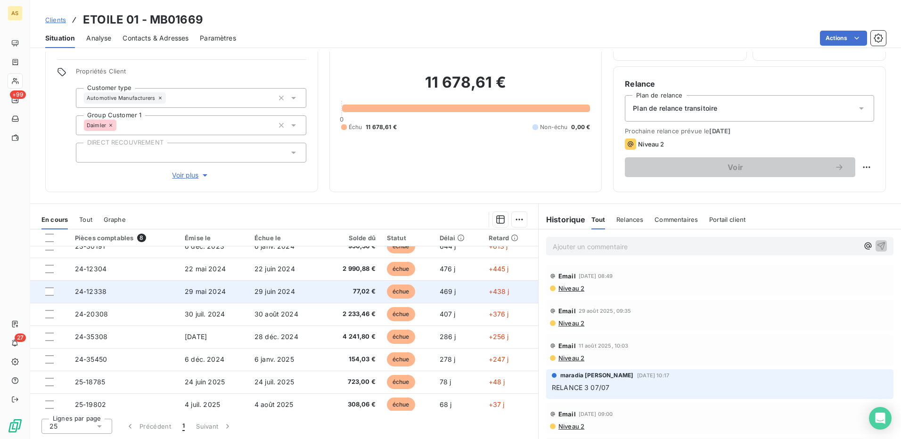
scroll to position [17, 0]
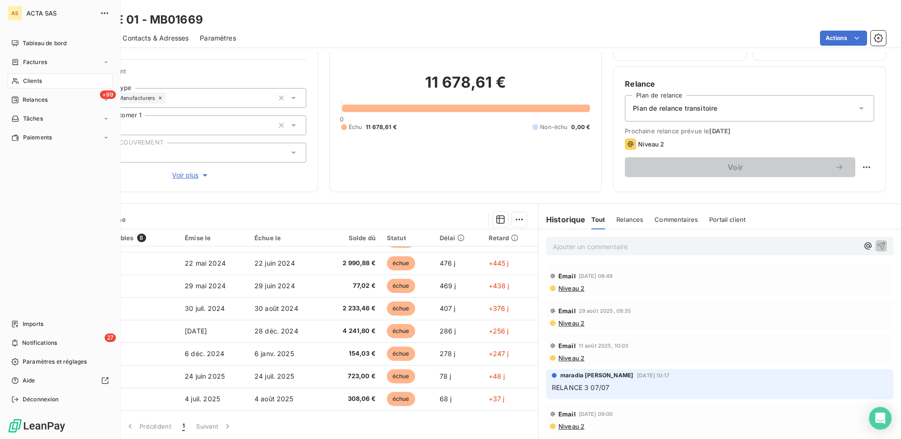
click at [33, 82] on span "Clients" at bounding box center [32, 81] width 19 height 8
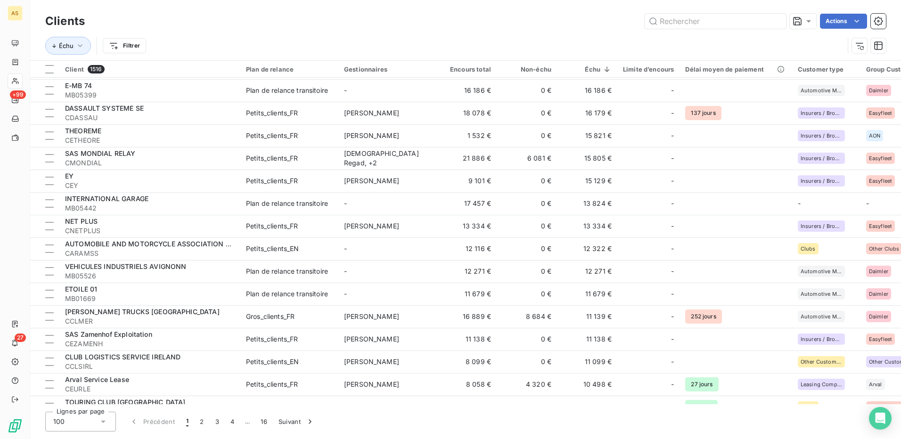
scroll to position [942, 0]
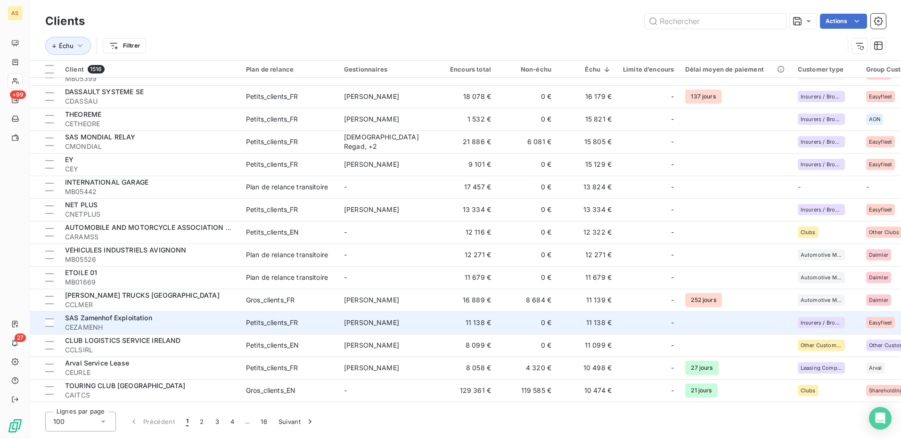
click at [375, 321] on span "[PERSON_NAME]" at bounding box center [371, 322] width 55 height 8
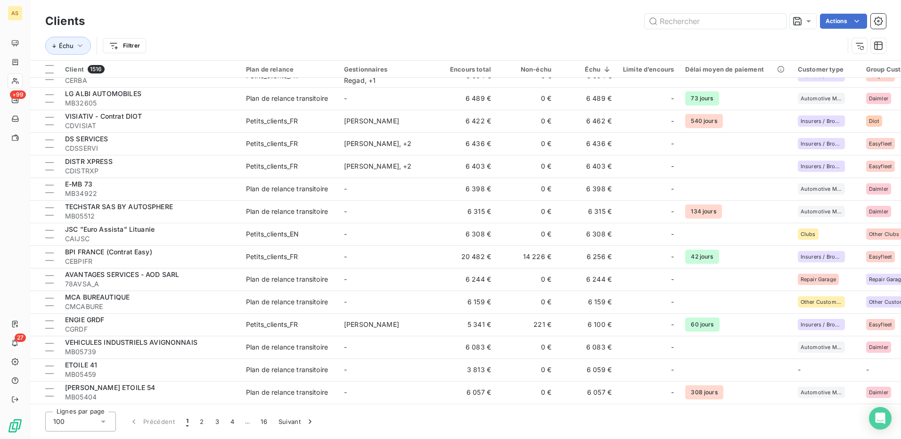
scroll to position [1939, 0]
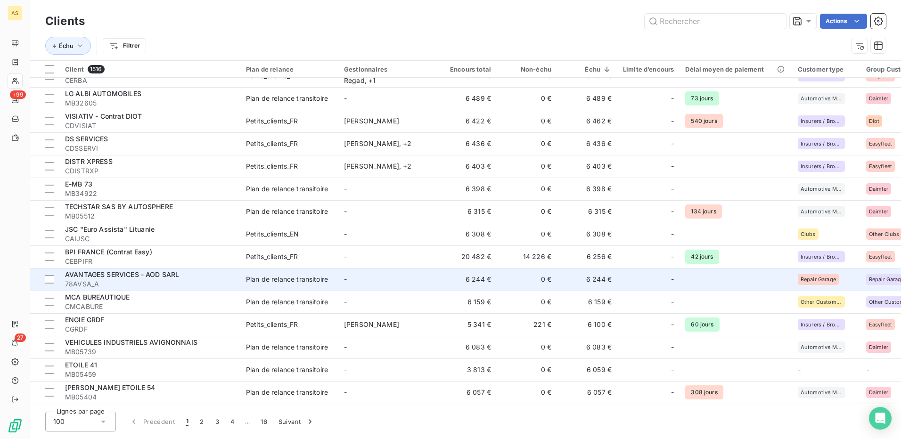
click at [245, 273] on td "Plan de relance transitoire" at bounding box center [289, 279] width 98 height 23
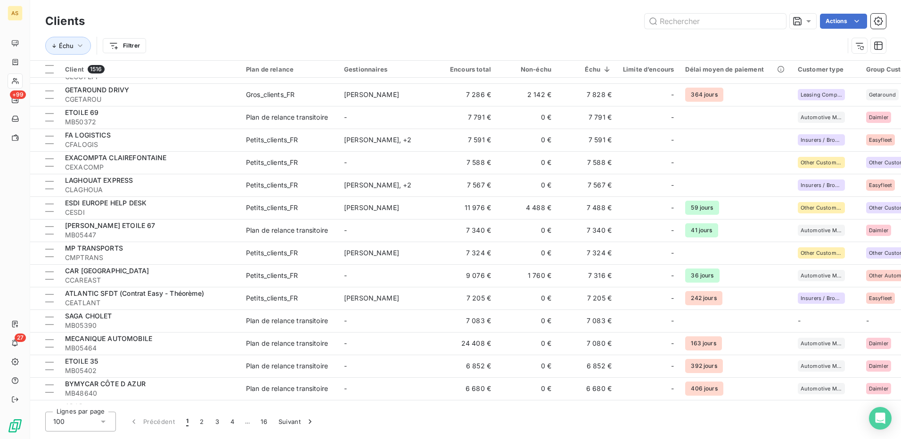
scroll to position [1743, 0]
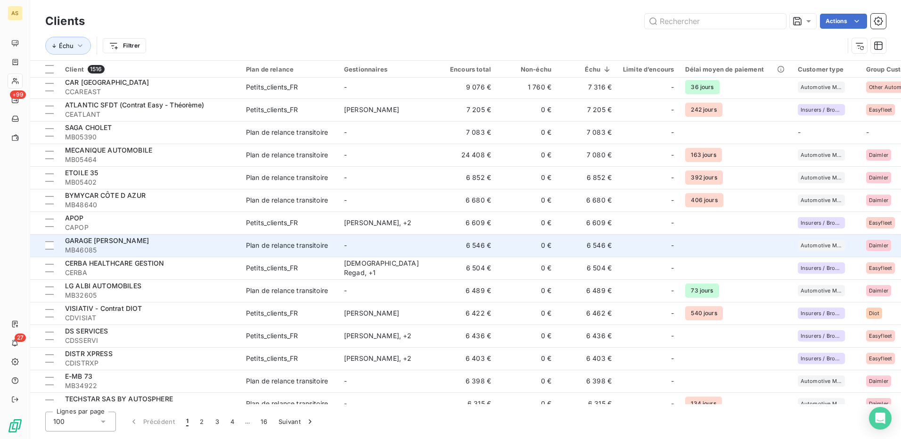
click at [285, 244] on div "Plan de relance transitoire" at bounding box center [287, 245] width 82 height 9
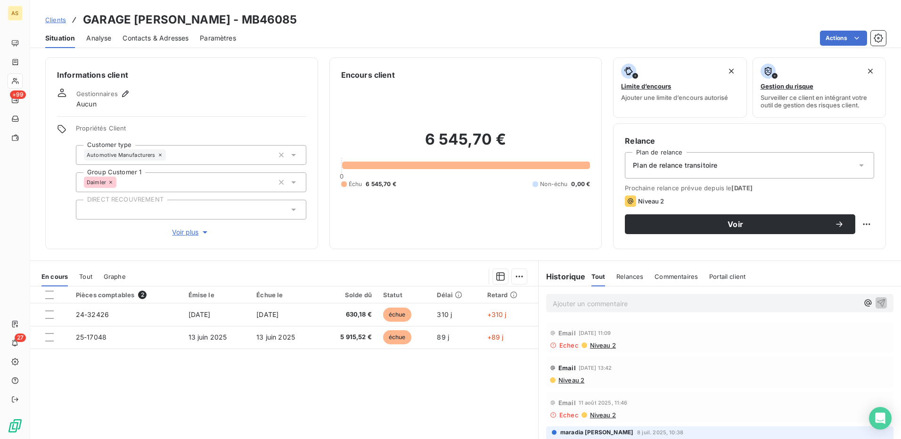
click at [159, 39] on span "Contacts & Adresses" at bounding box center [155, 37] width 66 height 9
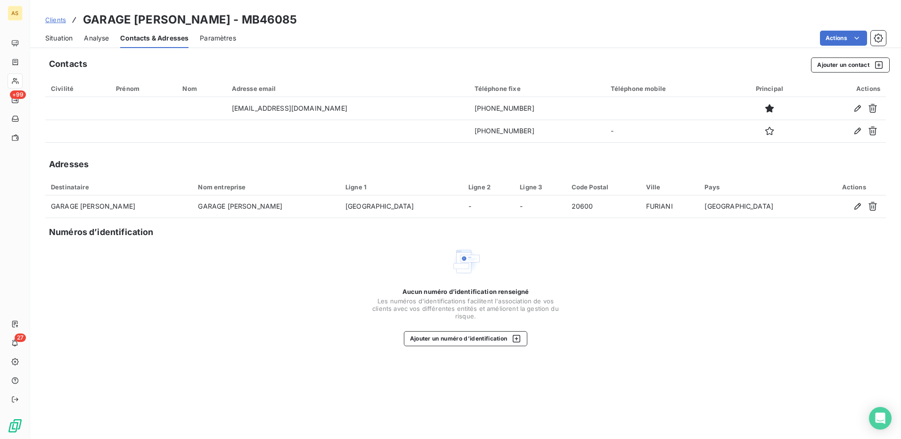
click at [56, 41] on span "Situation" at bounding box center [58, 37] width 27 height 9
